Goal: Information Seeking & Learning: Learn about a topic

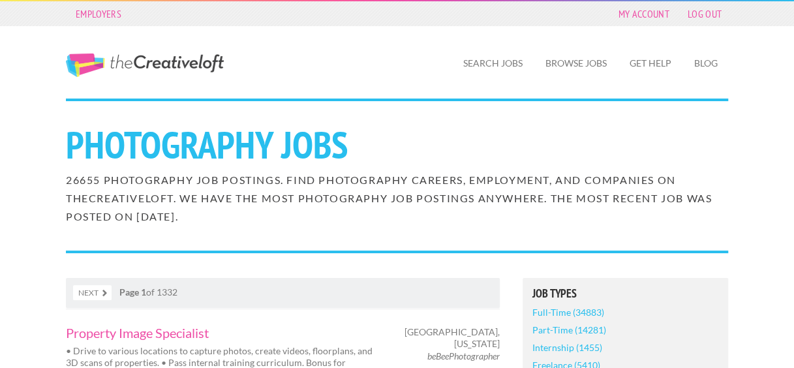
click at [479, 66] on link "Search Jobs" at bounding box center [493, 63] width 80 height 30
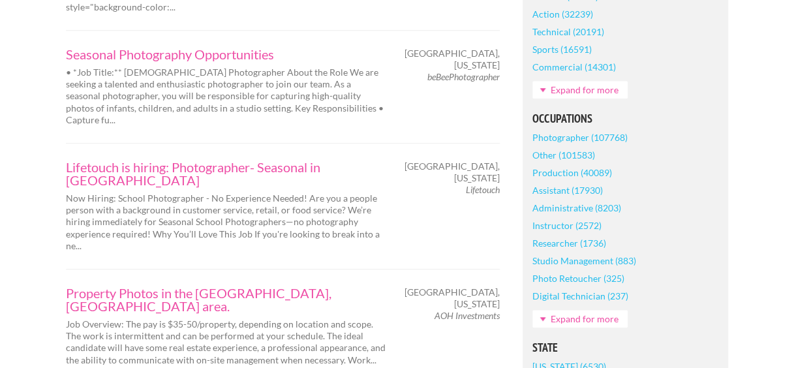
scroll to position [539, 0]
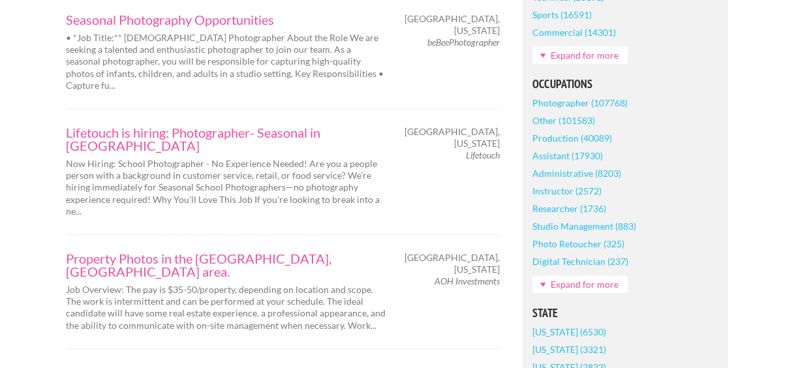
click at [569, 102] on link "Photographer (107768)" at bounding box center [579, 103] width 95 height 18
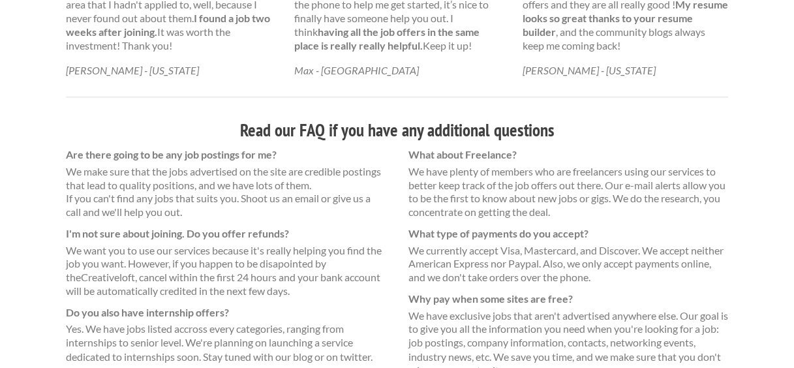
scroll to position [852, 0]
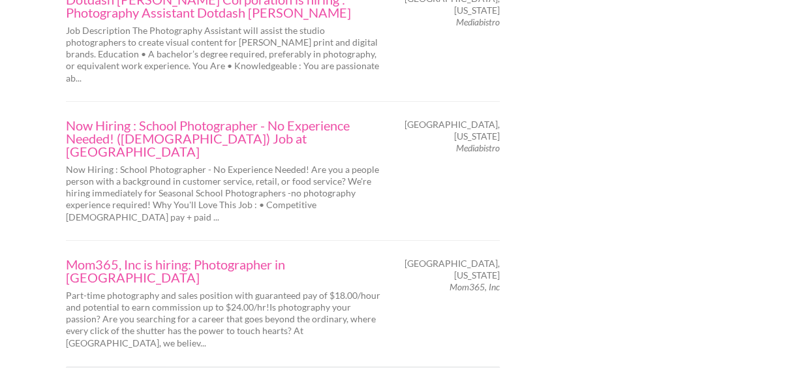
scroll to position [2348, 0]
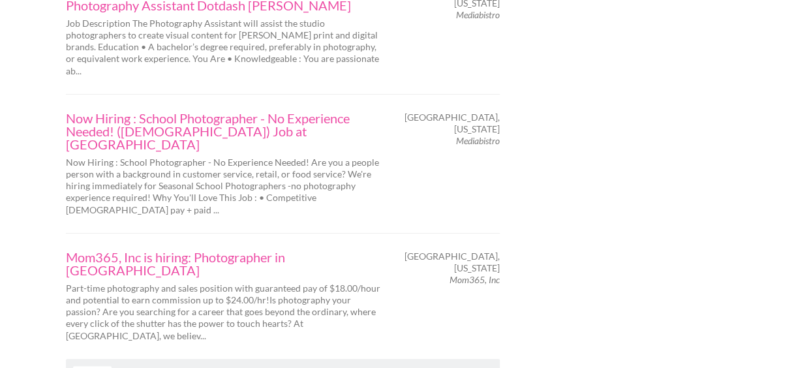
click at [95, 366] on link "Next" at bounding box center [92, 373] width 38 height 15
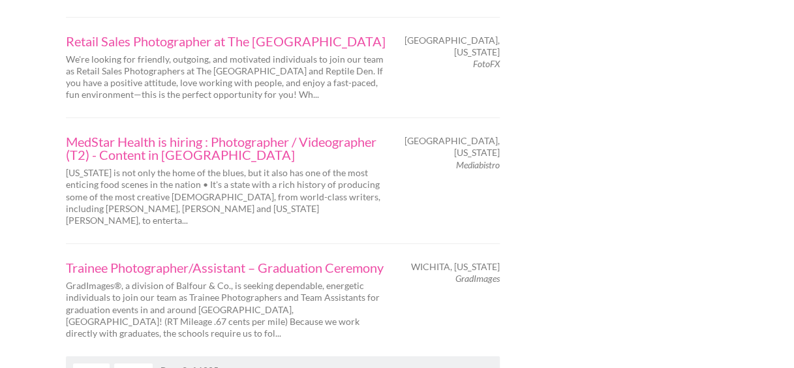
scroll to position [2218, 0]
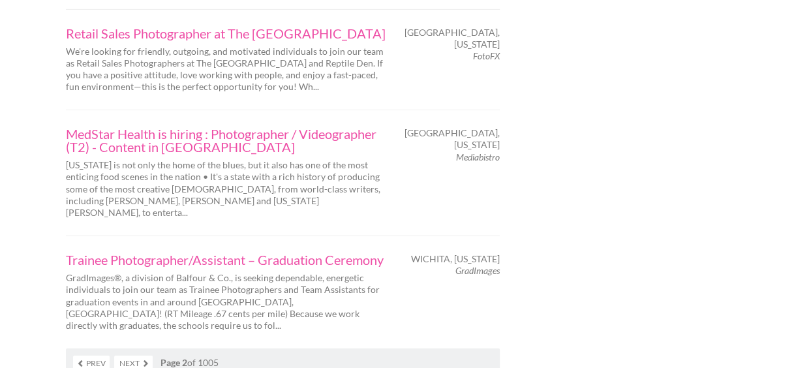
click at [142, 356] on link "Next" at bounding box center [133, 363] width 38 height 15
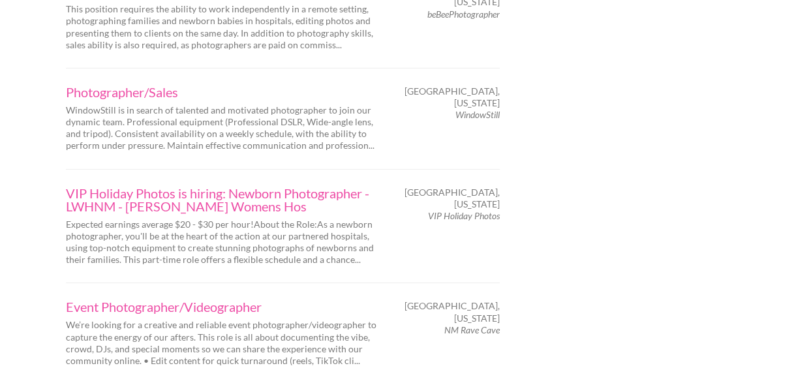
scroll to position [2209, 0]
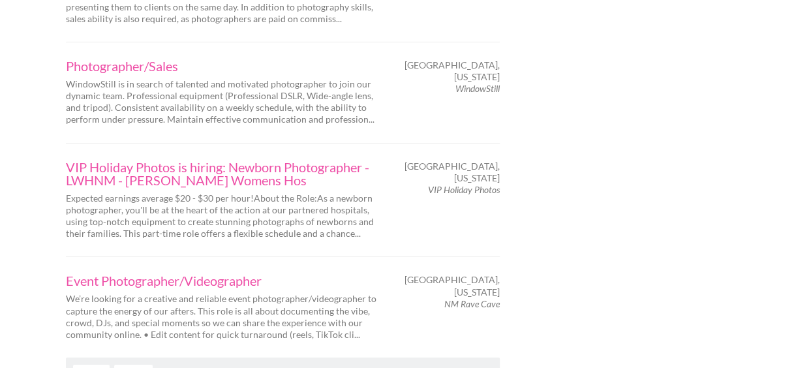
click at [138, 365] on link "Next" at bounding box center [133, 372] width 38 height 15
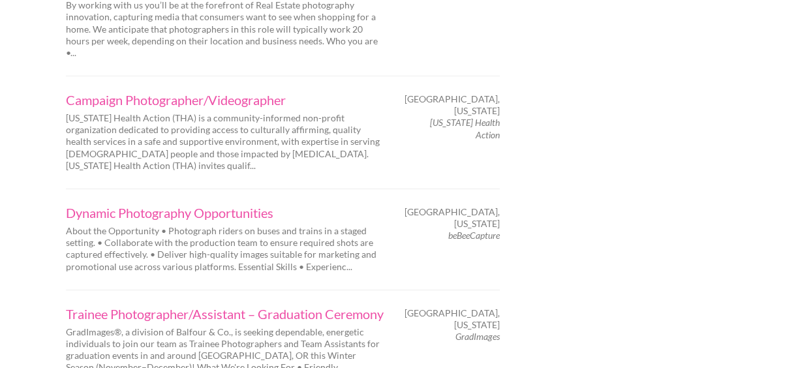
scroll to position [2252, 0]
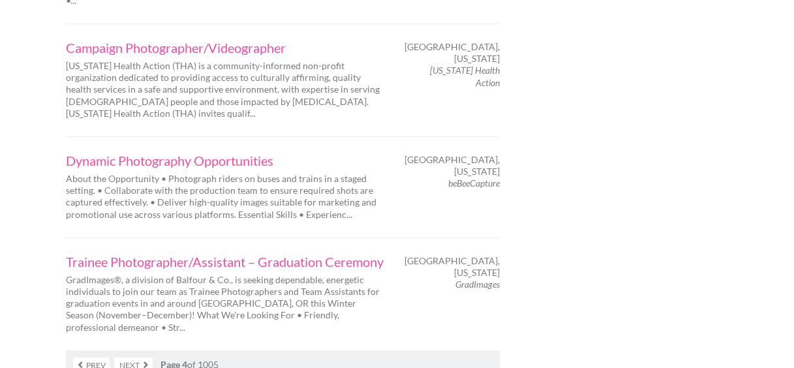
click at [136, 357] on link "Next" at bounding box center [133, 364] width 38 height 15
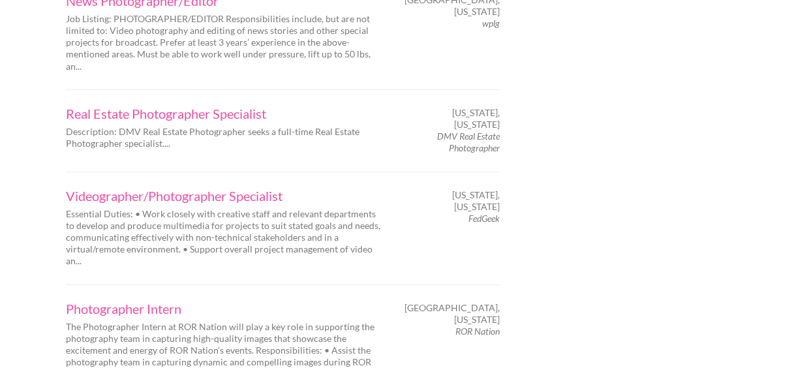
scroll to position [2253, 0]
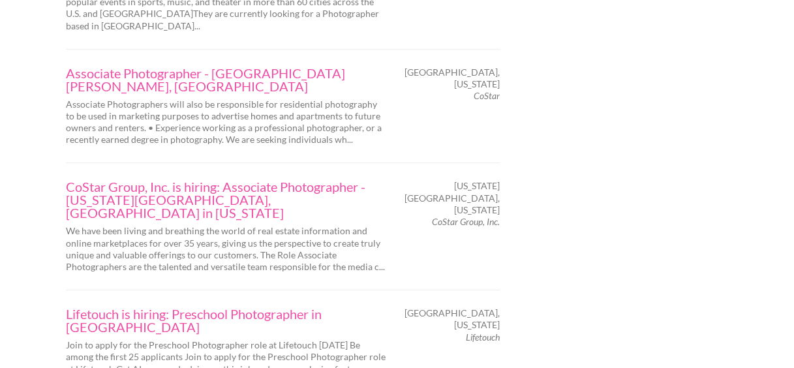
scroll to position [2131, 0]
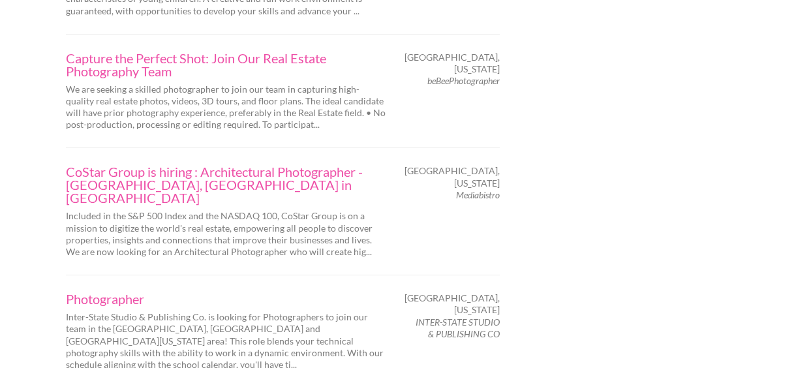
scroll to position [2270, 0]
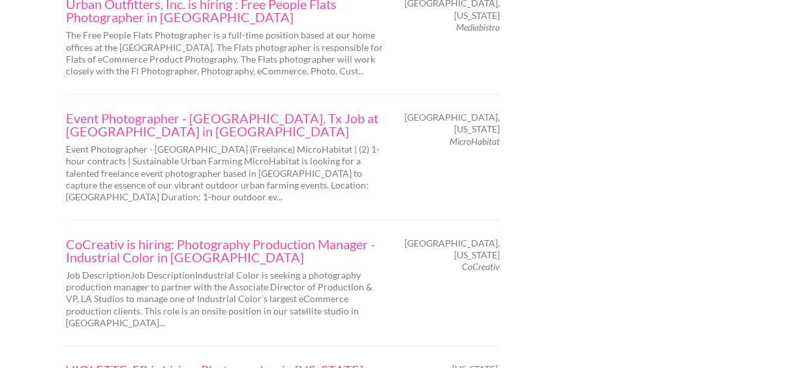
scroll to position [2235, 0]
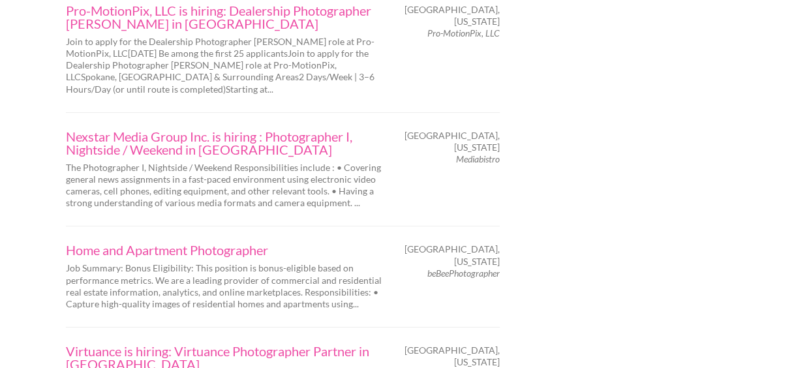
scroll to position [2217, 0]
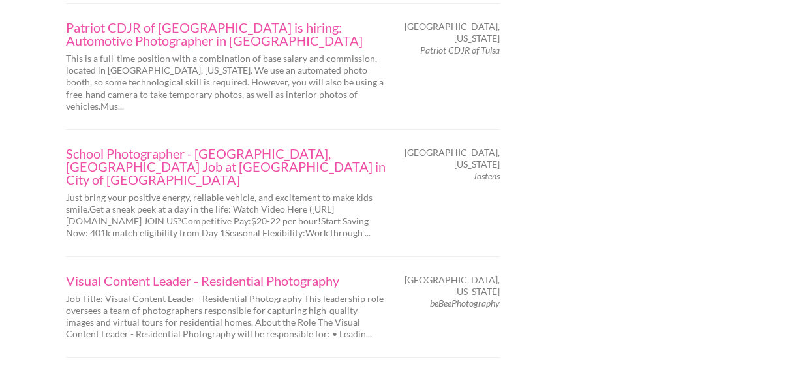
scroll to position [2304, 0]
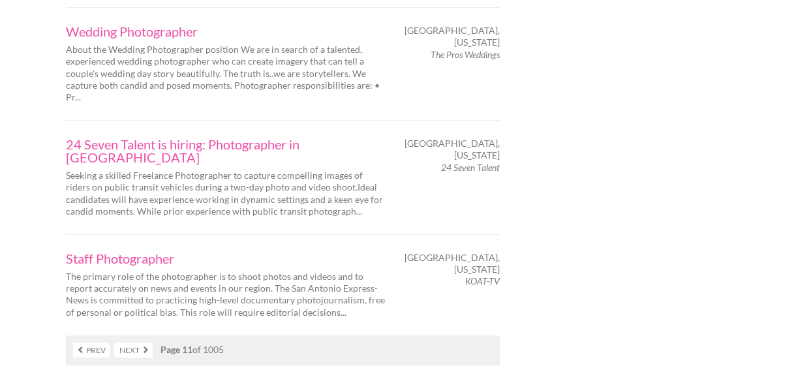
scroll to position [2400, 0]
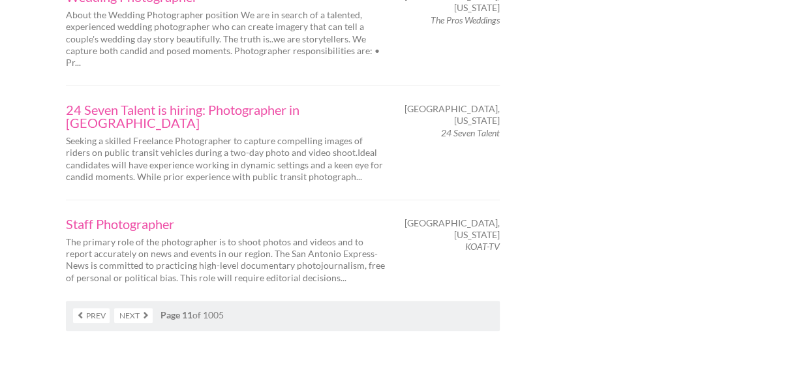
click at [137, 308] on link "Next" at bounding box center [133, 315] width 38 height 15
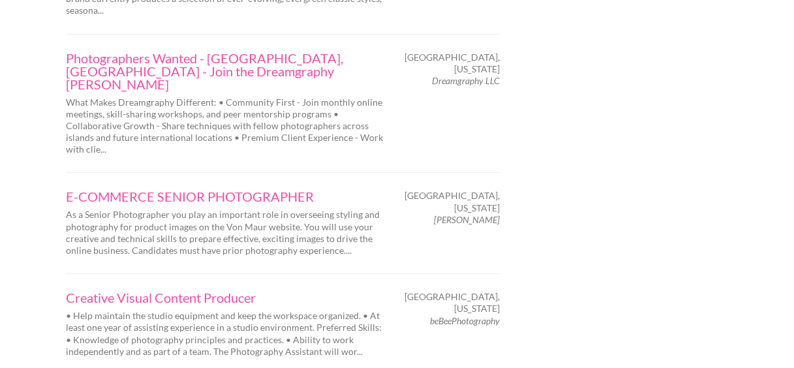
scroll to position [2279, 0]
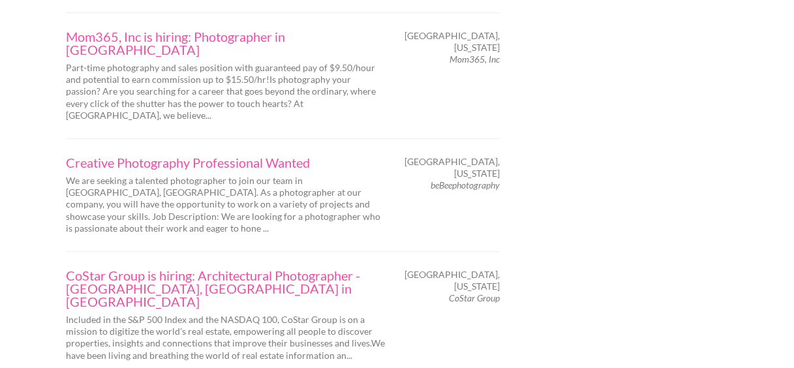
scroll to position [2288, 0]
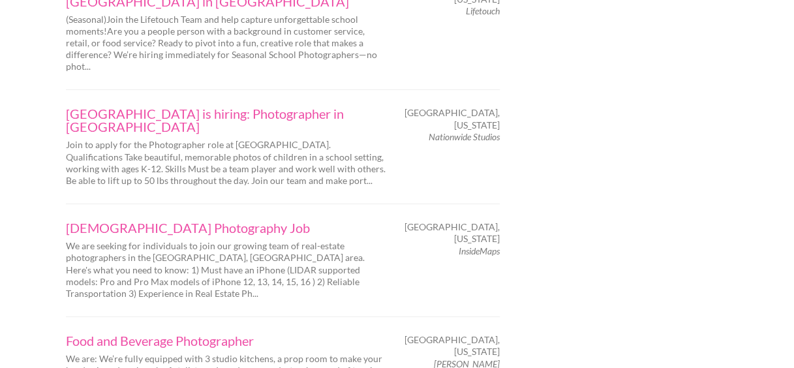
scroll to position [2288, 0]
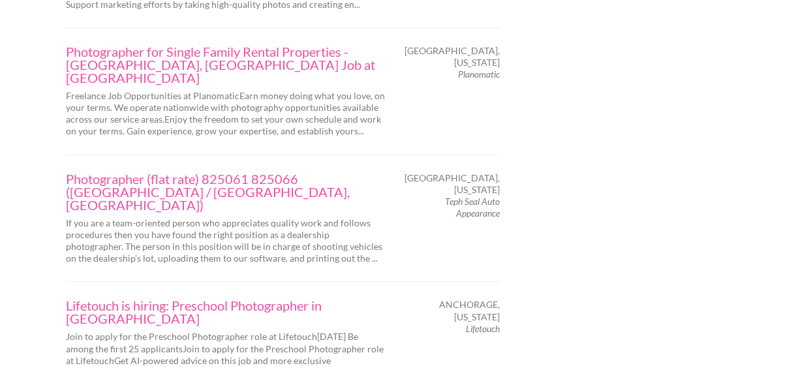
scroll to position [2235, 0]
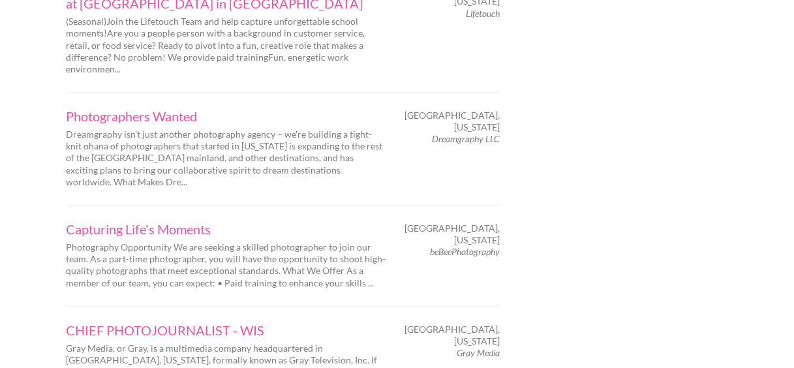
scroll to position [2270, 0]
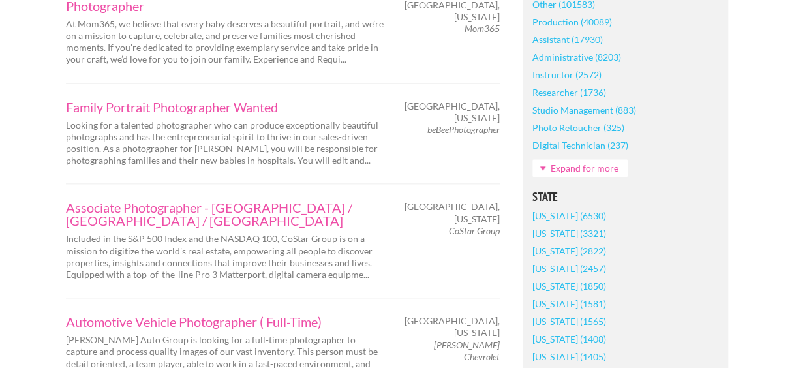
scroll to position [722, 0]
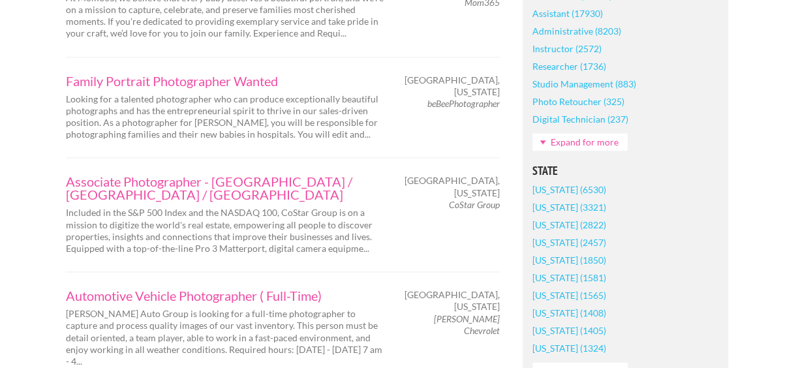
click at [580, 295] on link "[US_STATE] (1565)" at bounding box center [569, 295] width 74 height 18
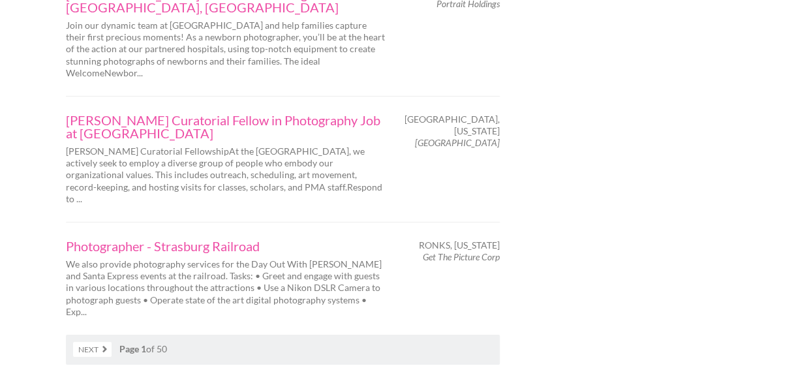
scroll to position [2270, 0]
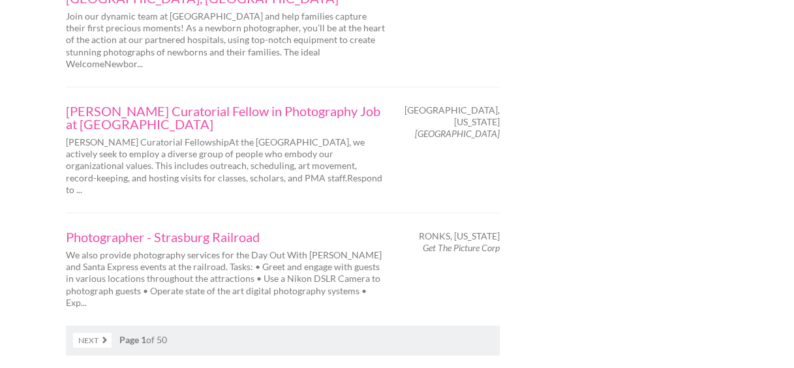
click at [102, 333] on link "Next" at bounding box center [92, 340] width 38 height 15
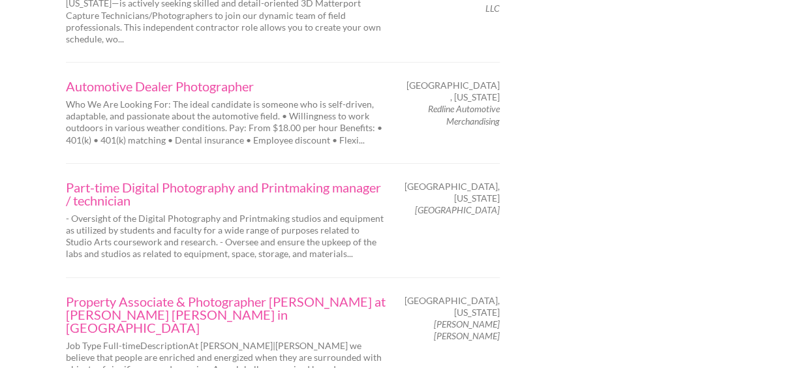
scroll to position [2296, 0]
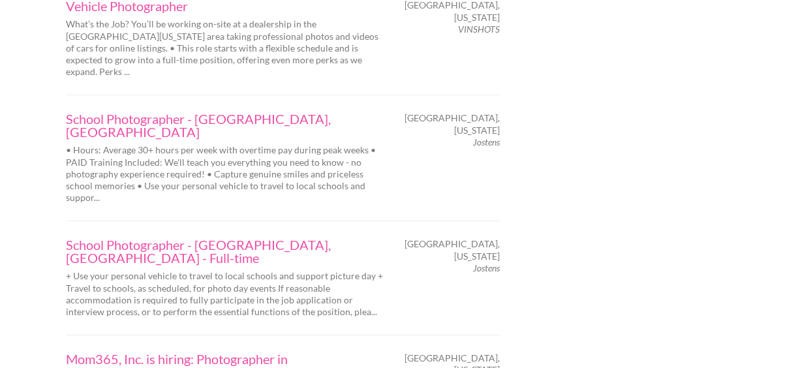
scroll to position [2322, 0]
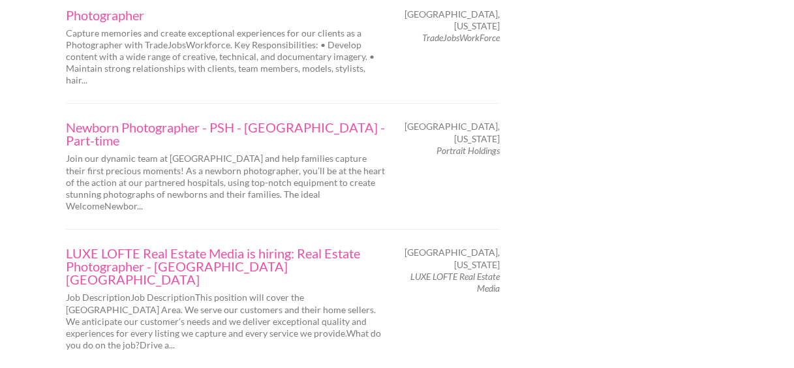
scroll to position [2244, 0]
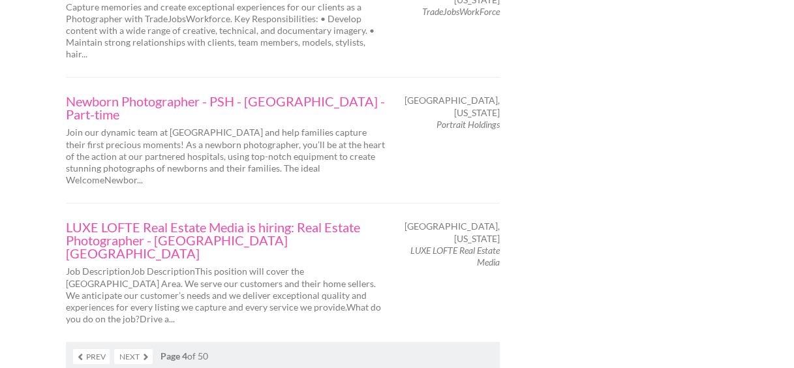
click at [144, 349] on link "Next" at bounding box center [133, 356] width 38 height 15
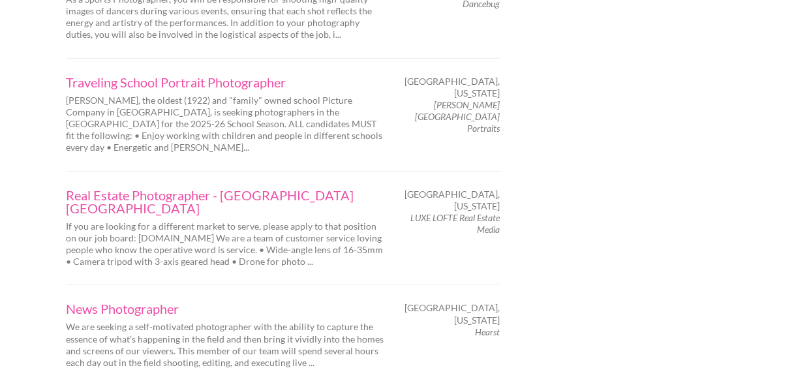
scroll to position [2244, 0]
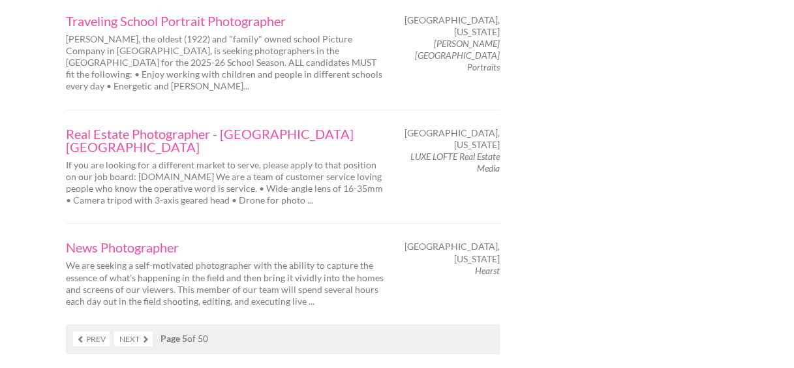
click at [141, 331] on link "Next" at bounding box center [133, 338] width 38 height 15
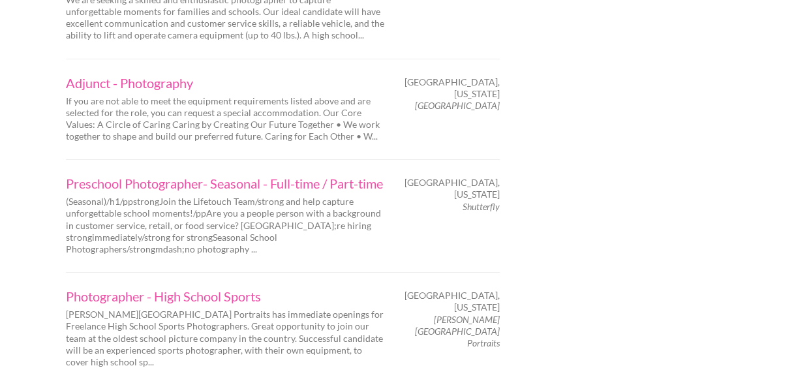
scroll to position [2078, 0]
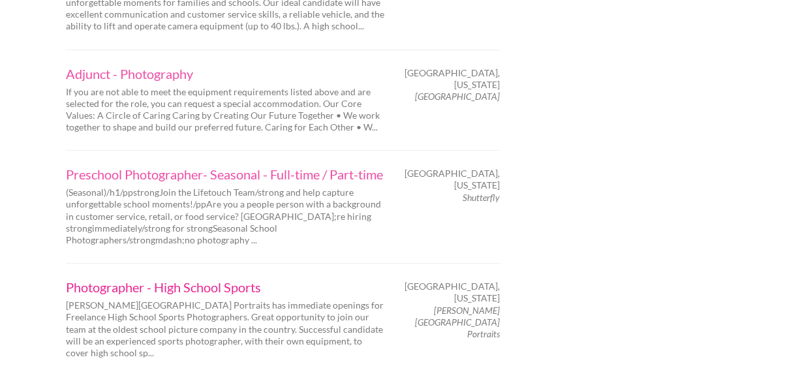
click at [137, 281] on link "Photographer - High School Sports" at bounding box center [226, 287] width 320 height 13
